Goal: Information Seeking & Learning: Learn about a topic

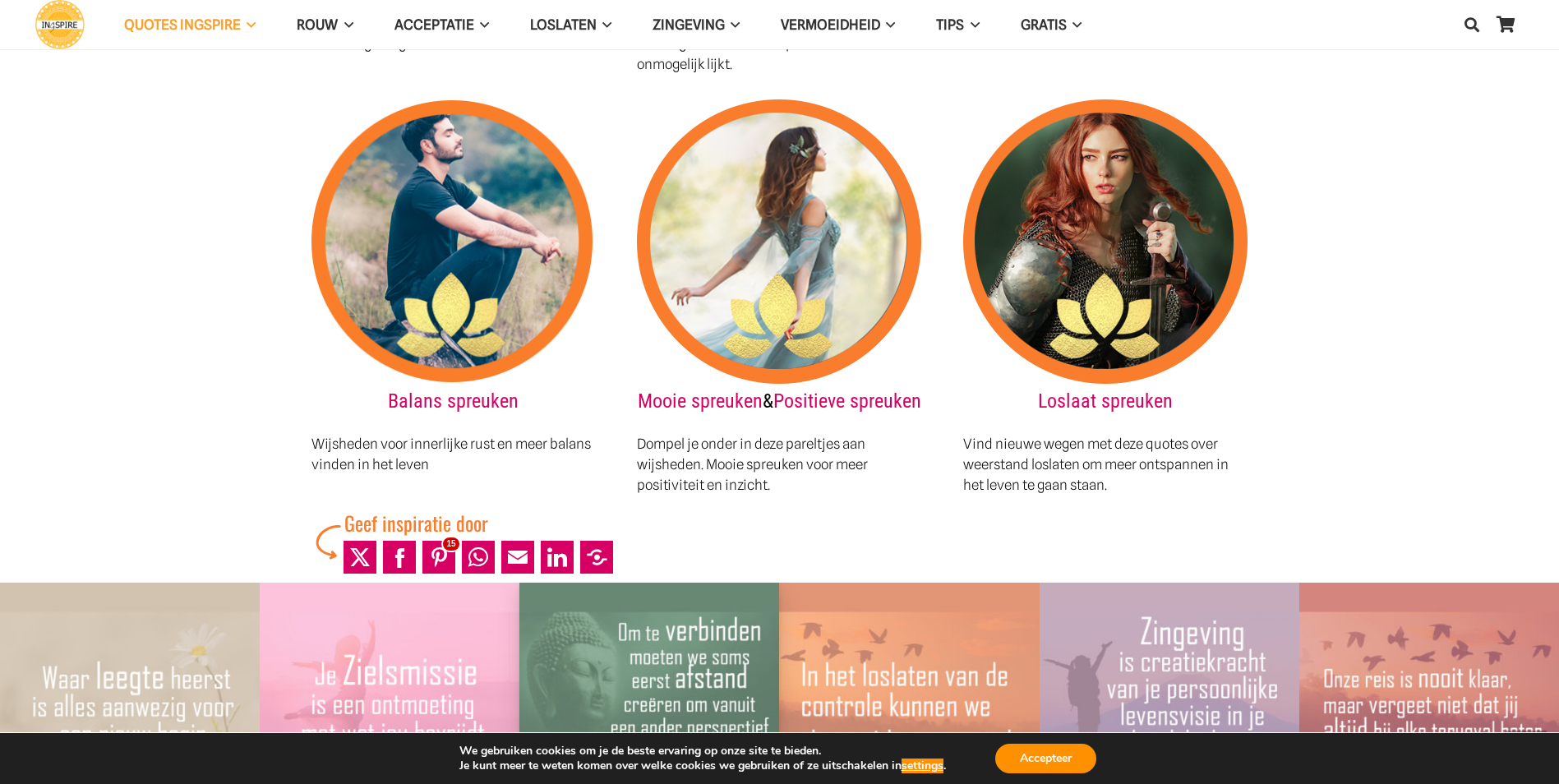
scroll to position [2189, 0]
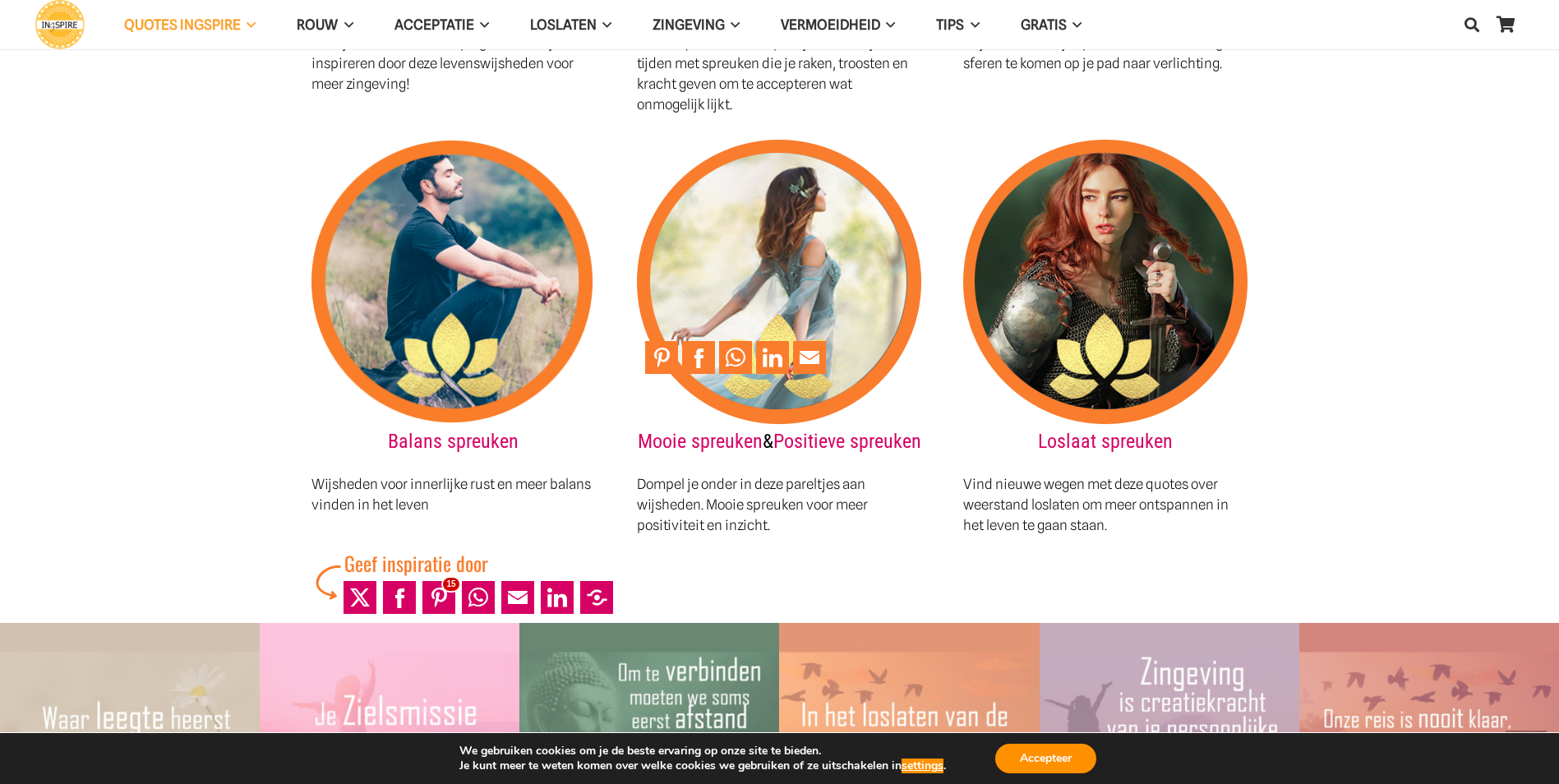
click at [760, 288] on img at bounding box center [778, 281] width 284 height 284
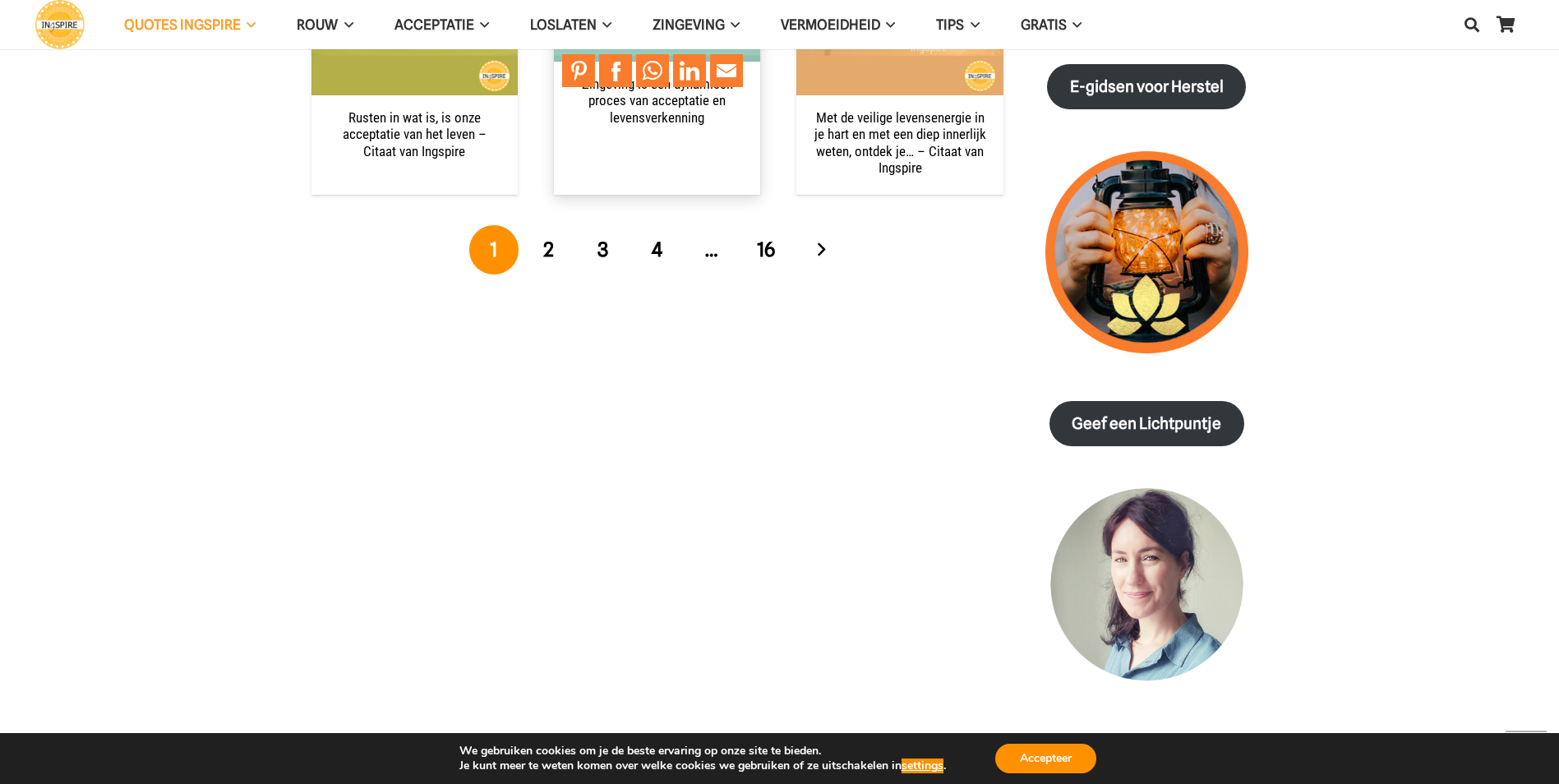
scroll to position [1971, 0]
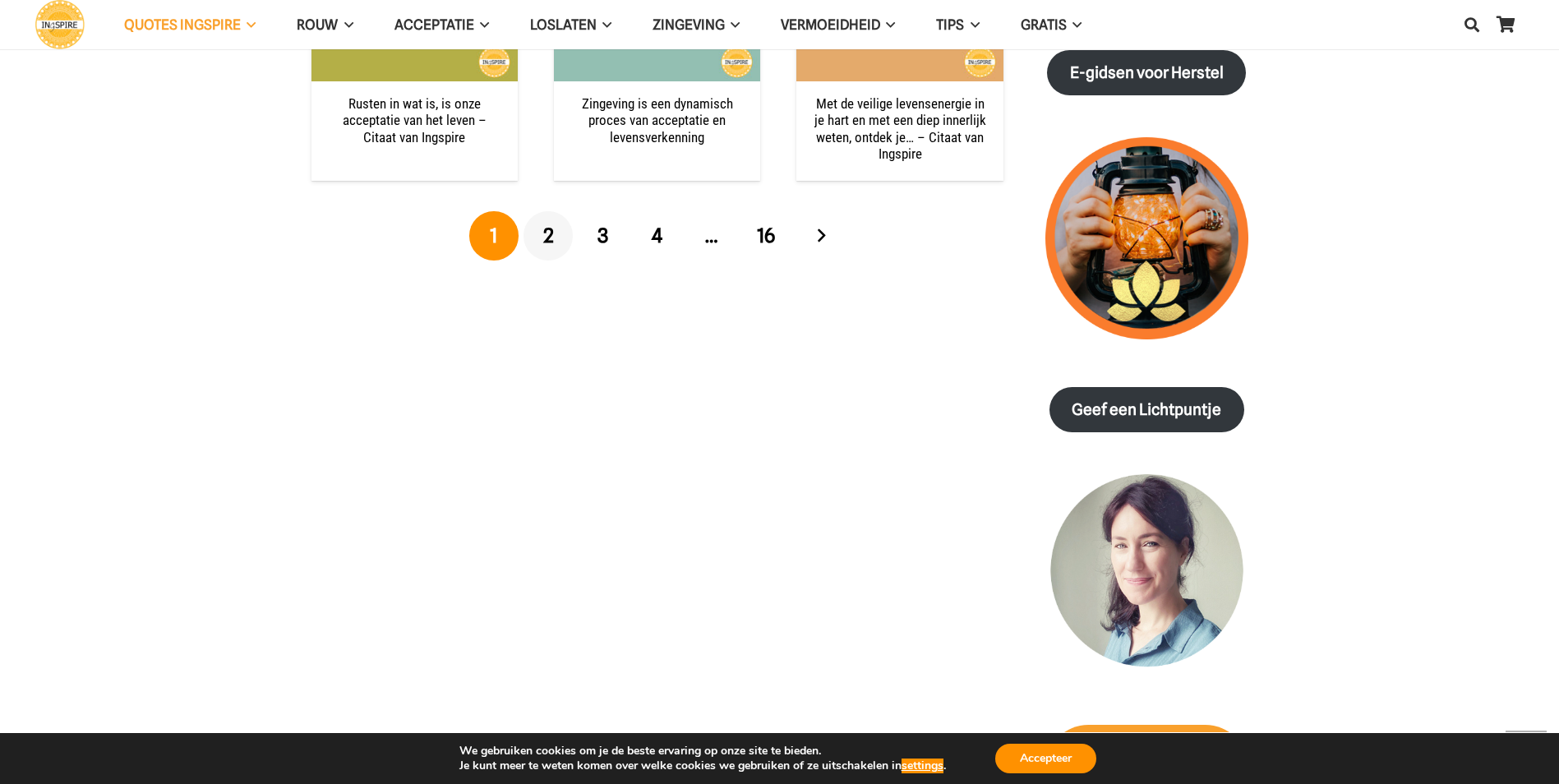
click at [548, 236] on span "2" at bounding box center [548, 236] width 11 height 24
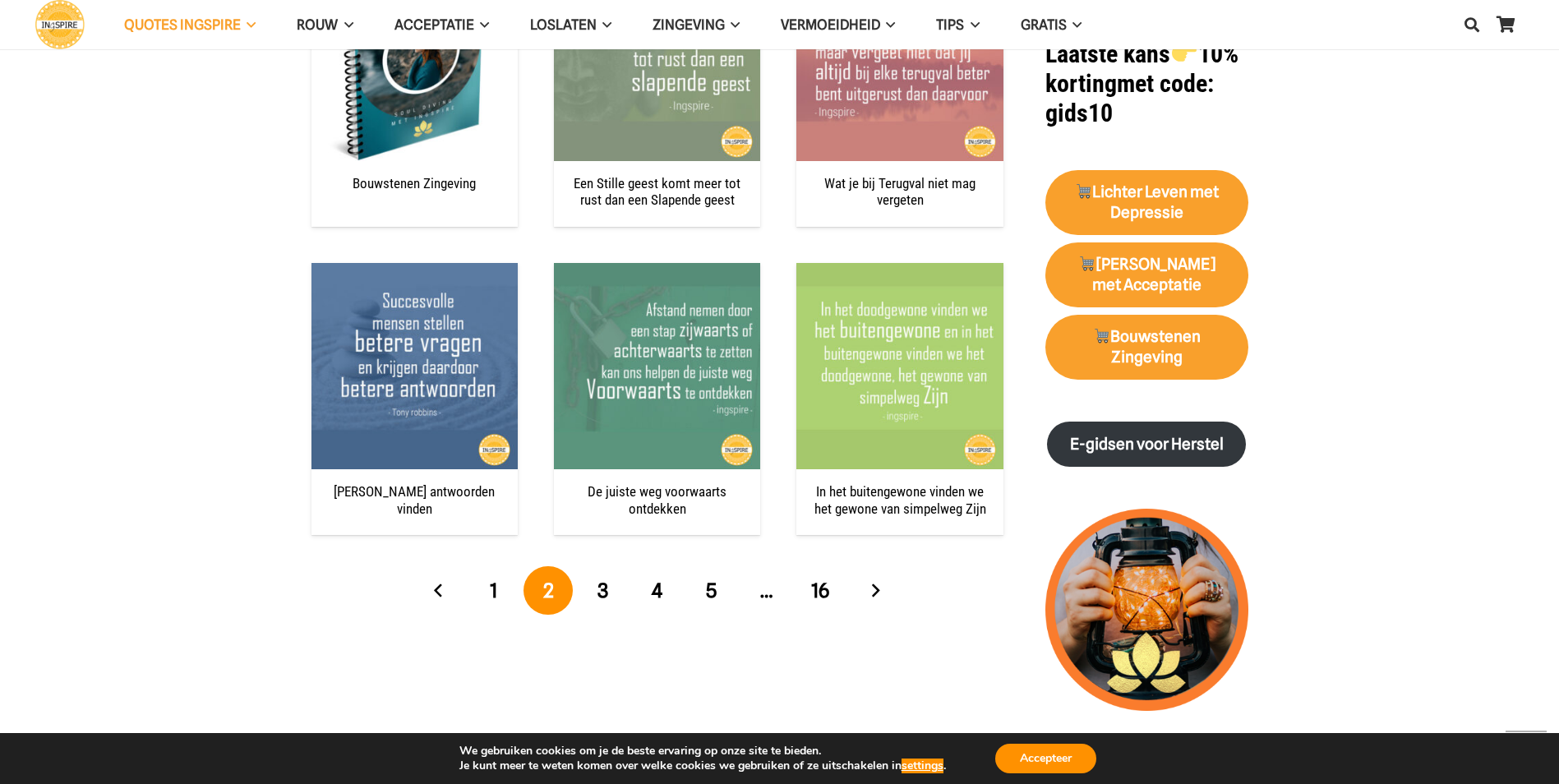
scroll to position [1643, 0]
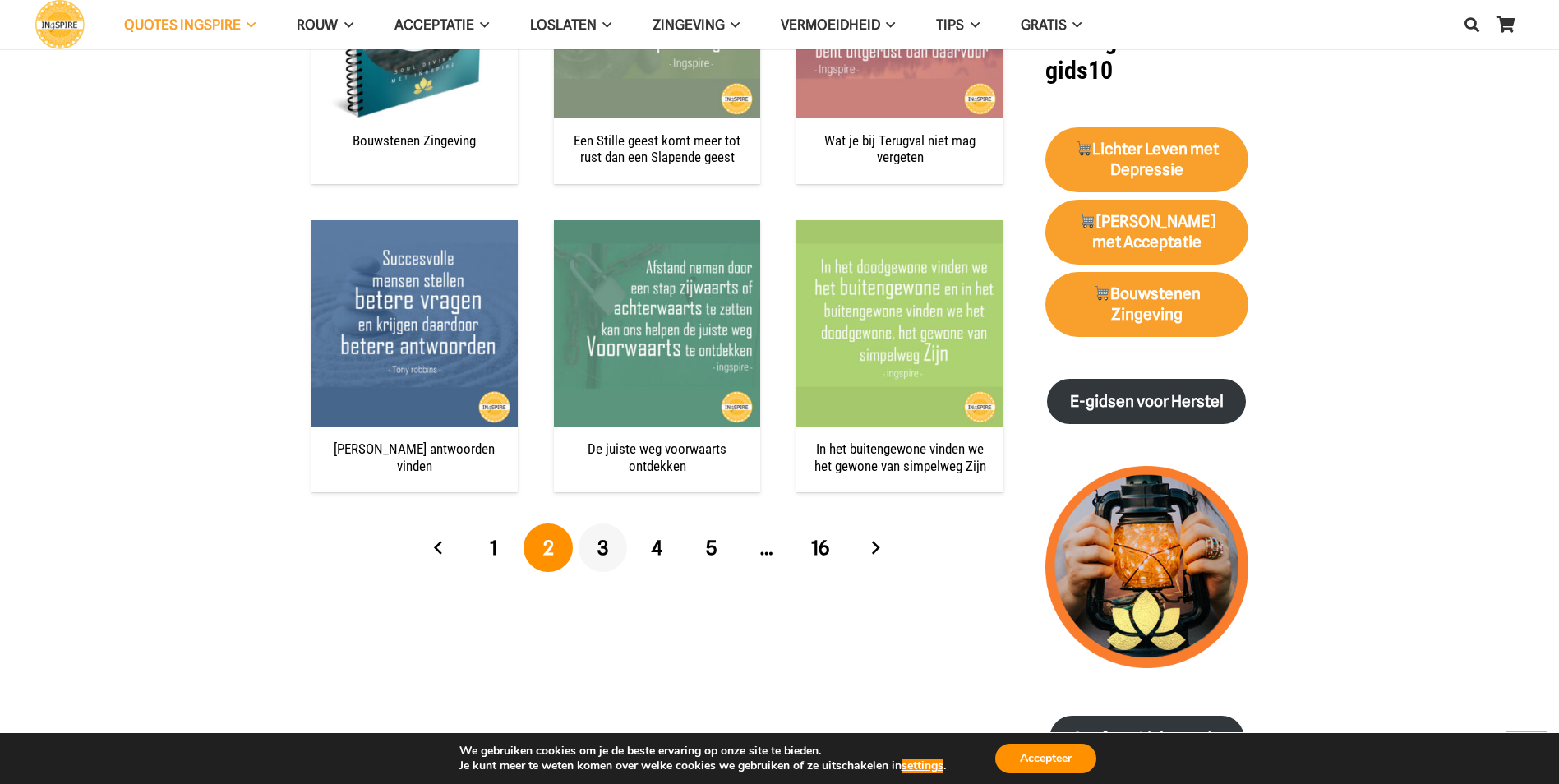
click at [604, 546] on span "3" at bounding box center [603, 548] width 11 height 24
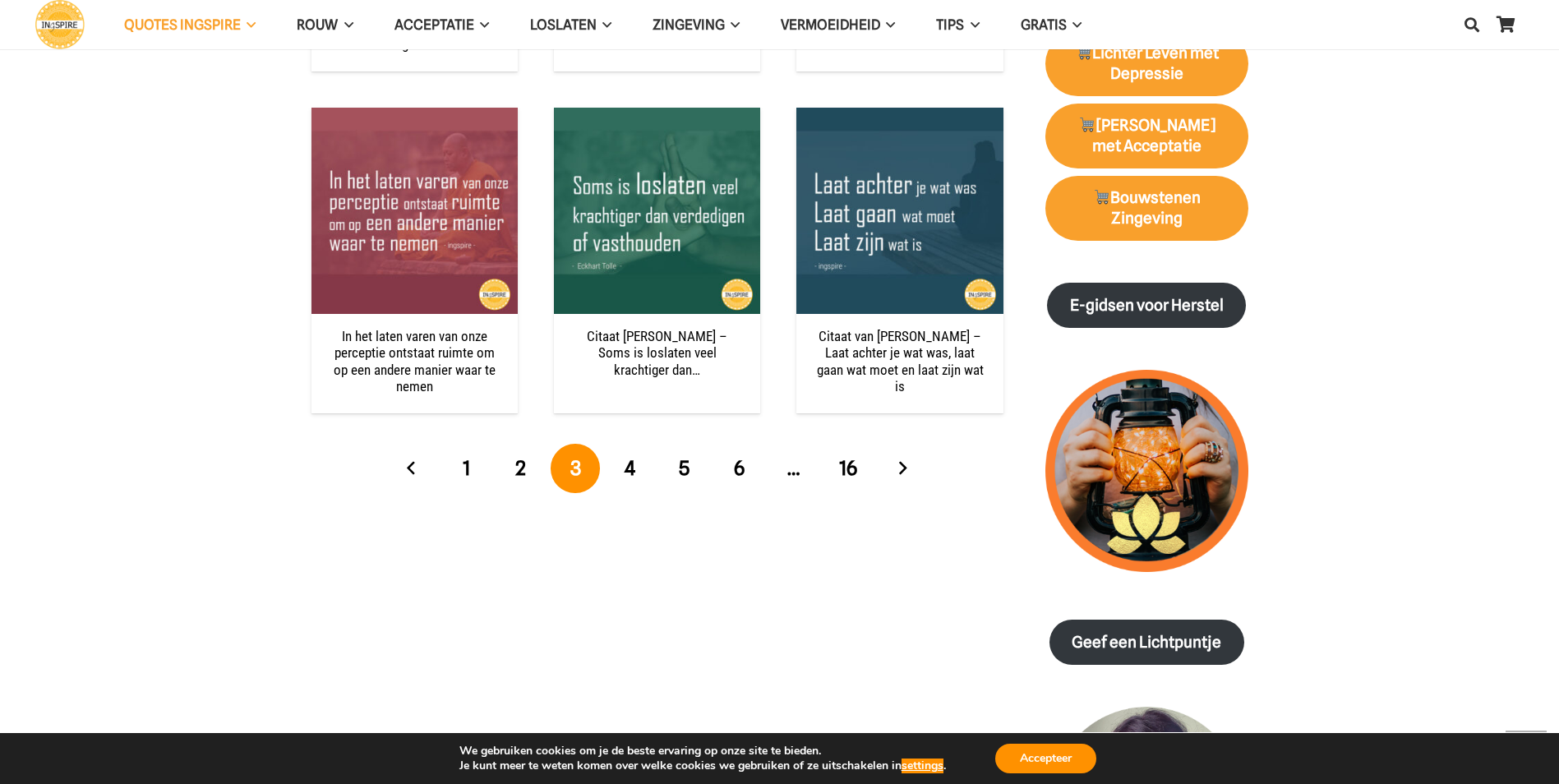
scroll to position [1807, 0]
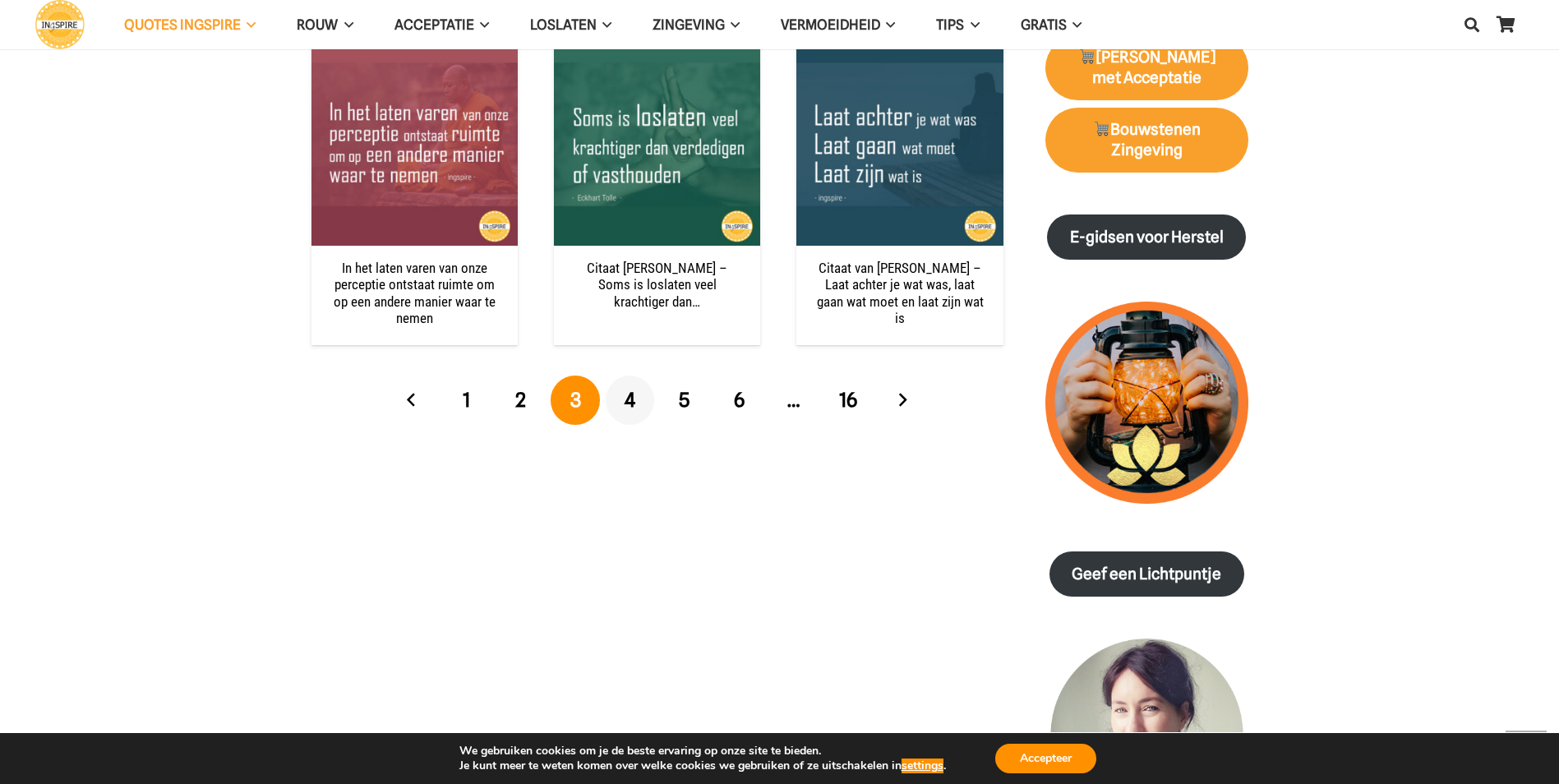
click at [638, 403] on link "4" at bounding box center [630, 400] width 49 height 49
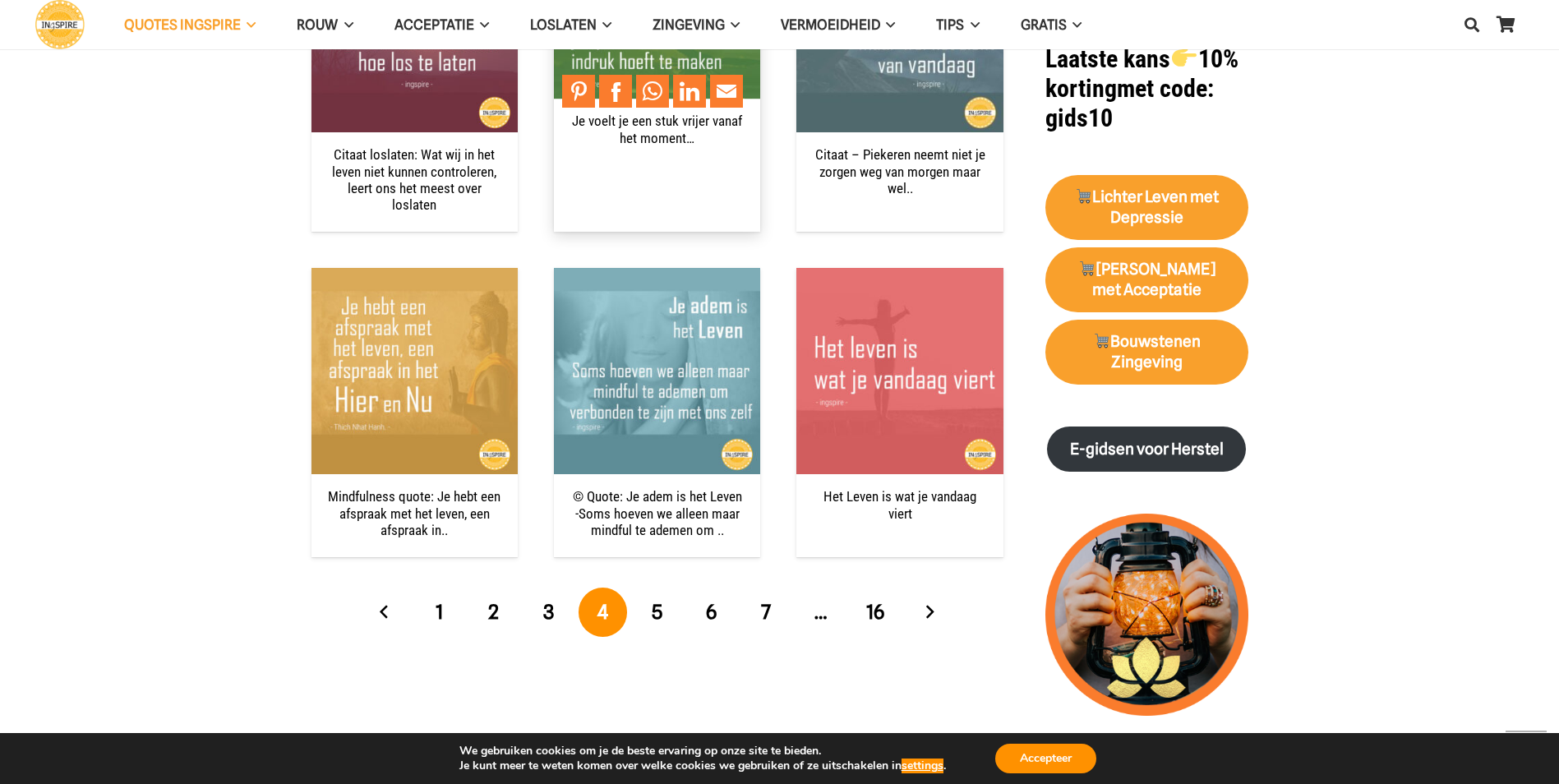
scroll to position [1643, 0]
